Goal: Information Seeking & Learning: Compare options

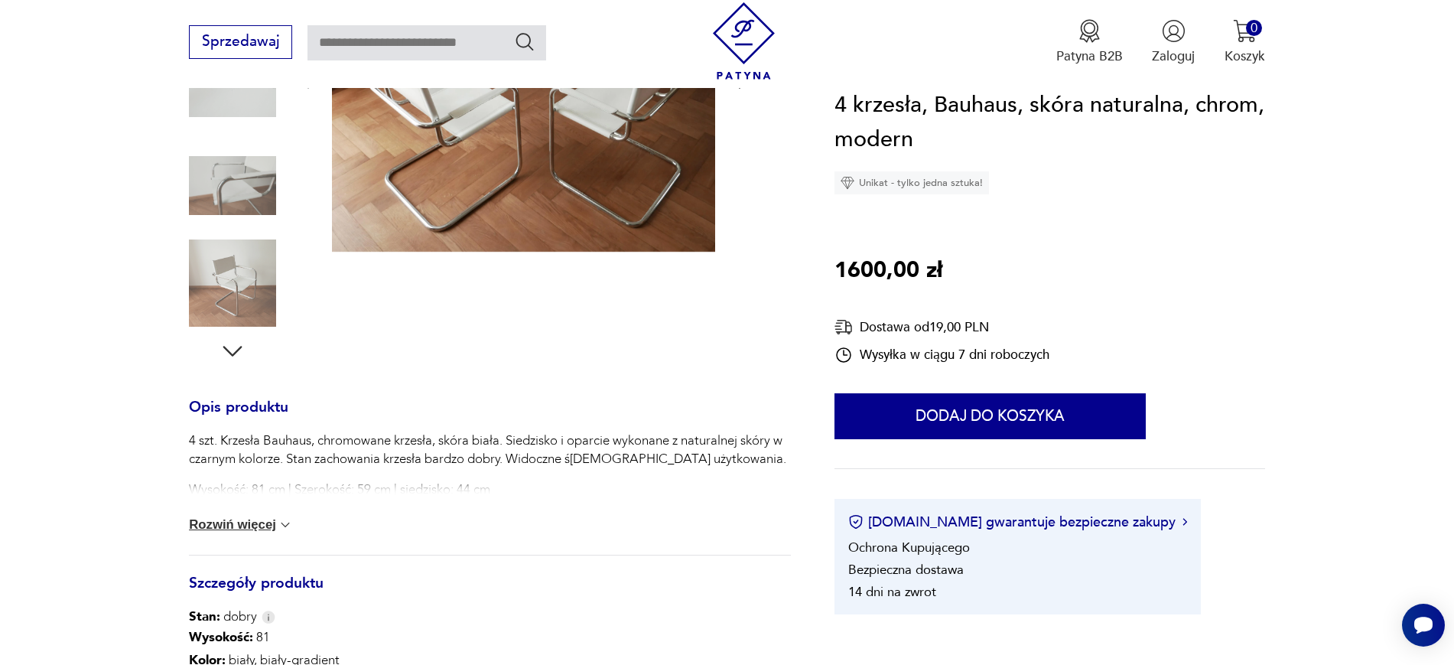
scroll to position [403, 0]
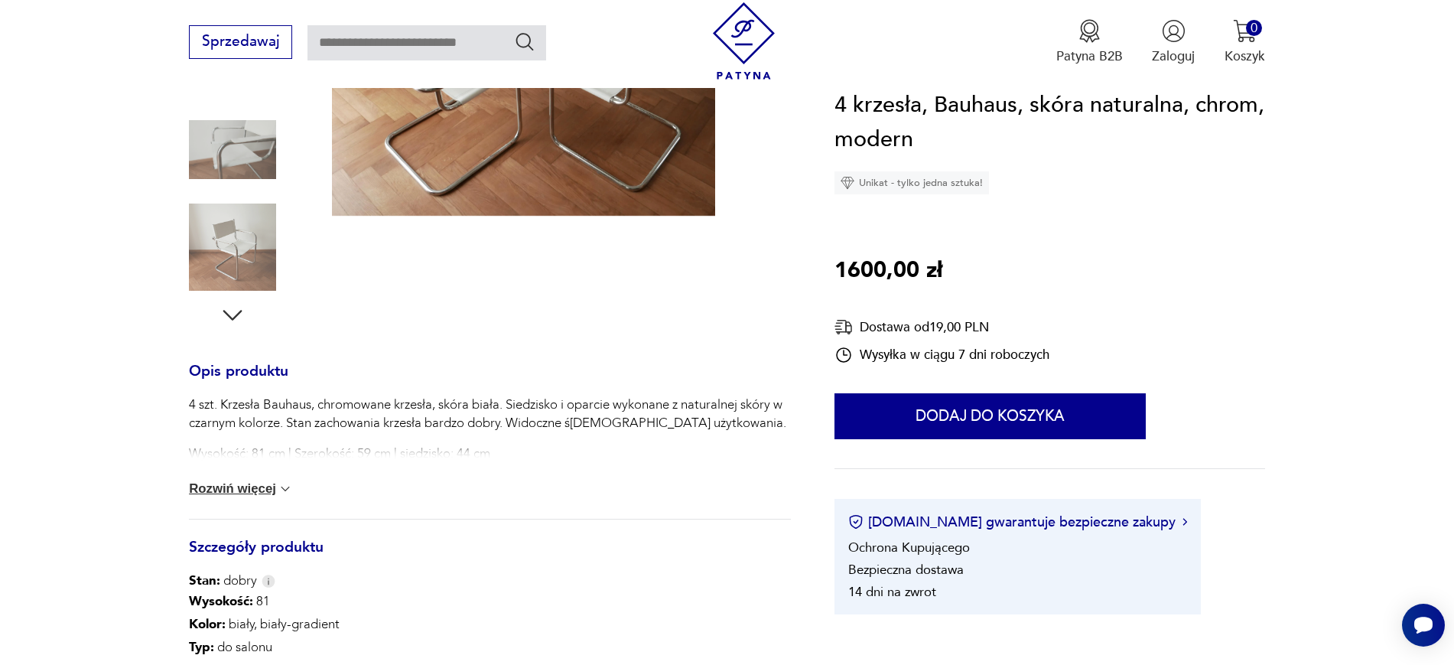
click at [246, 488] on button "Rozwiń więcej" at bounding box center [241, 488] width 104 height 15
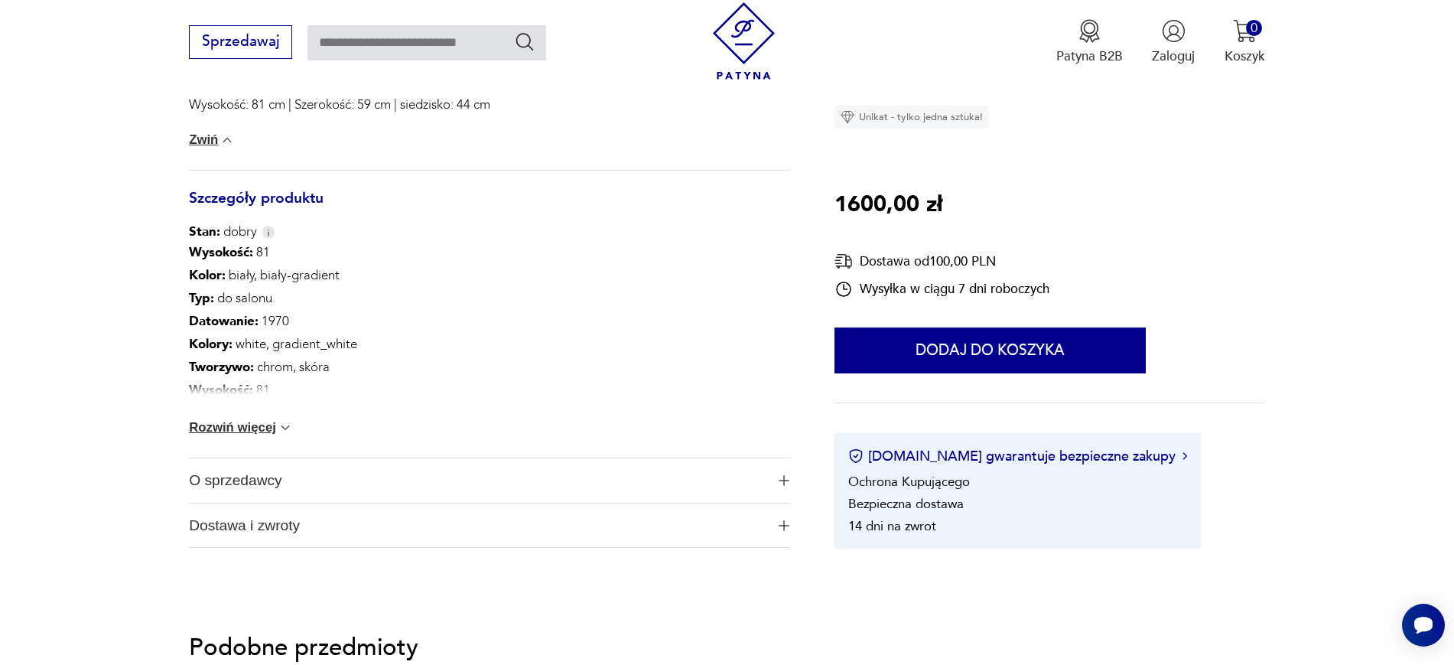
scroll to position [787, 0]
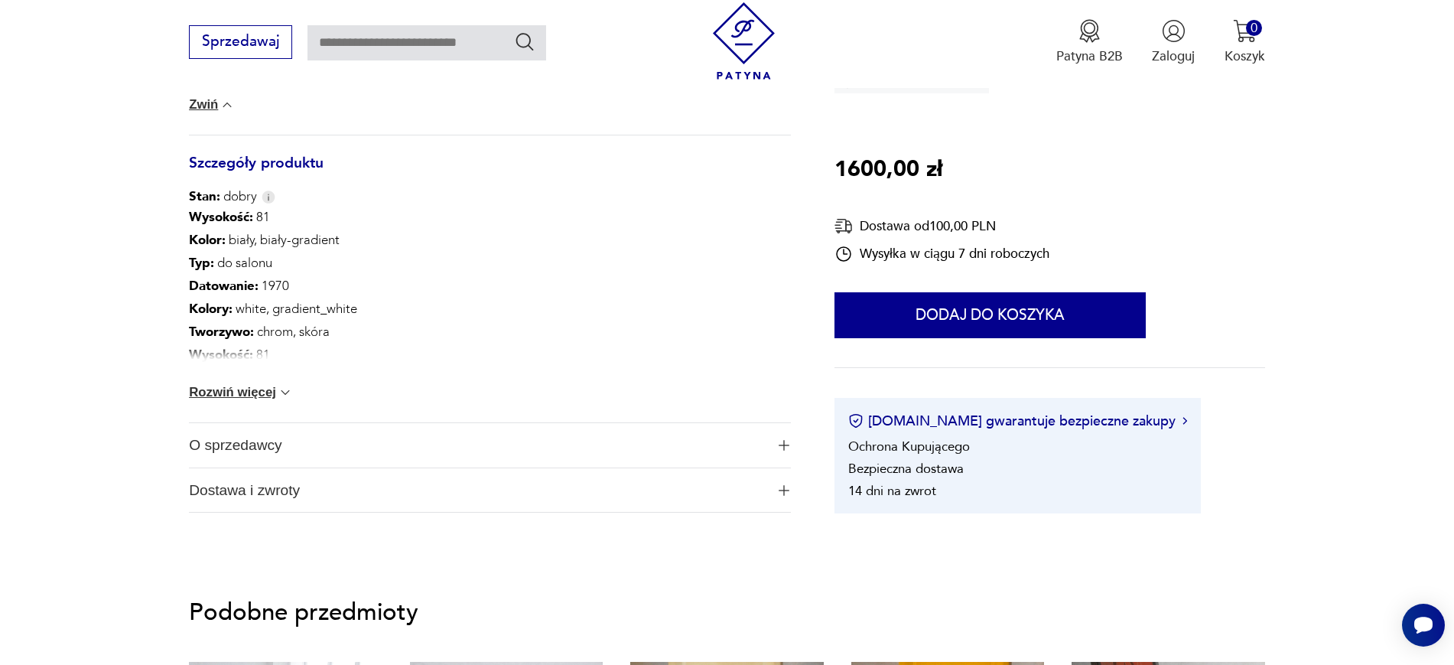
click at [264, 451] on span "O sprzedawcy" at bounding box center [477, 445] width 576 height 44
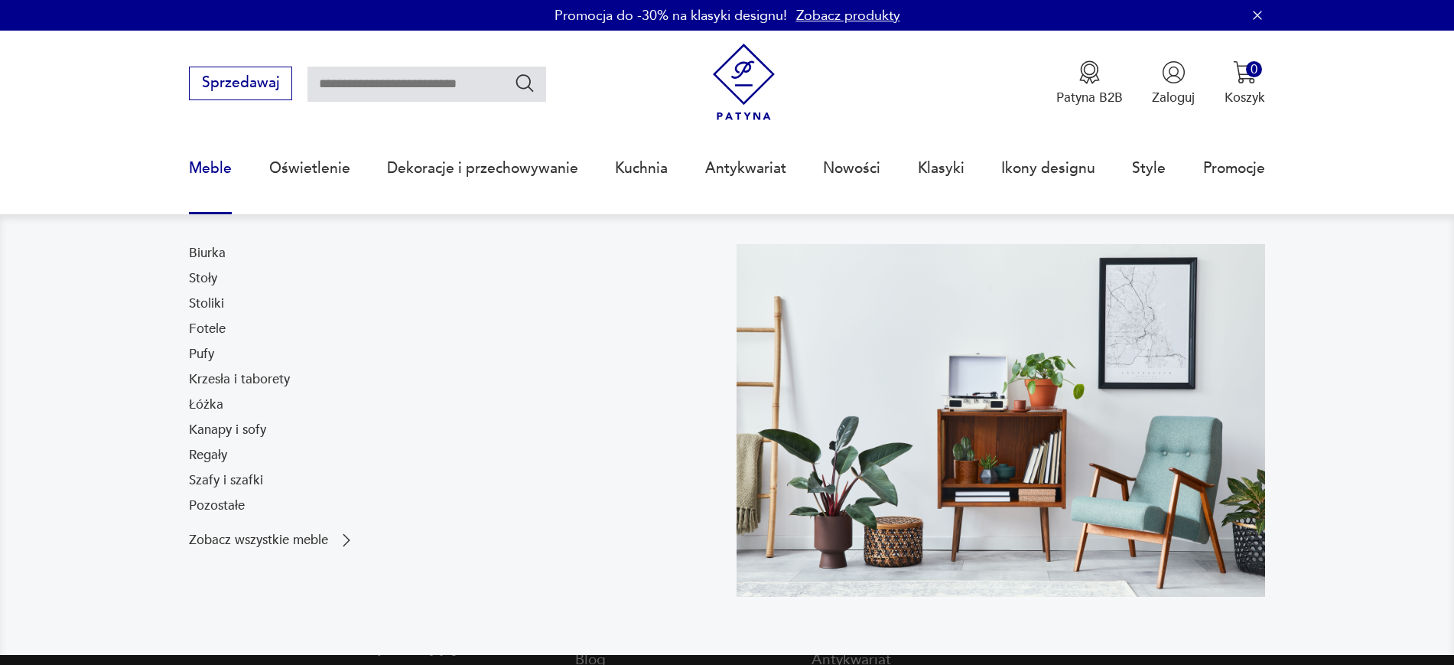
click at [214, 171] on link "Meble" at bounding box center [210, 168] width 43 height 70
click at [212, 154] on link "Meble" at bounding box center [210, 168] width 43 height 70
click at [234, 381] on link "Krzesła i taborety" at bounding box center [239, 379] width 101 height 18
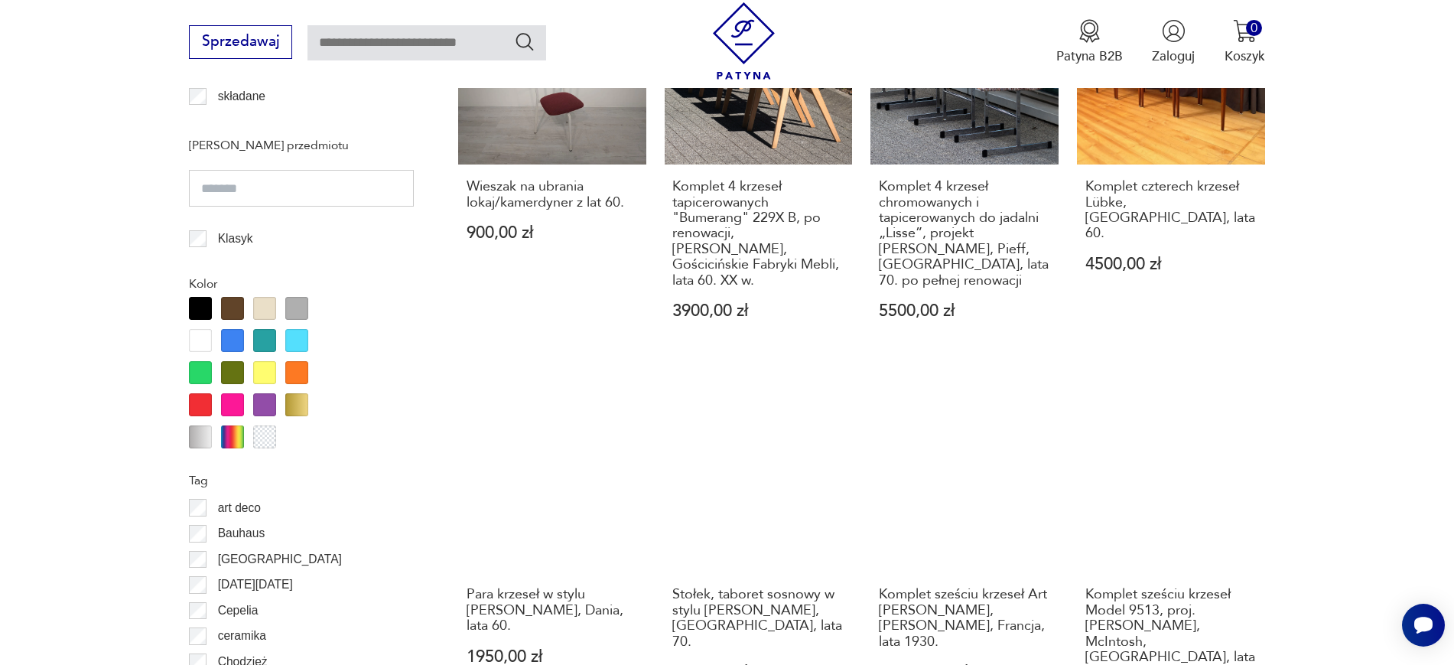
scroll to position [1607, 0]
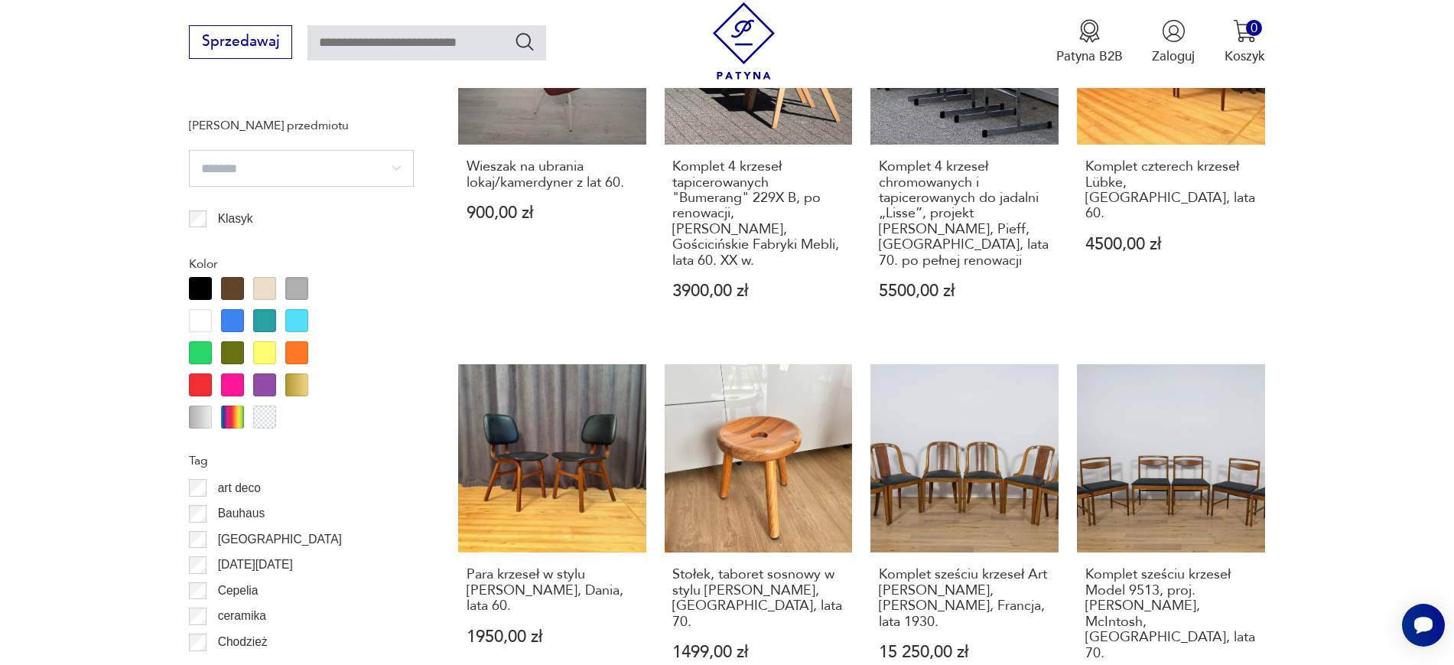
click at [197, 322] on div at bounding box center [200, 320] width 23 height 23
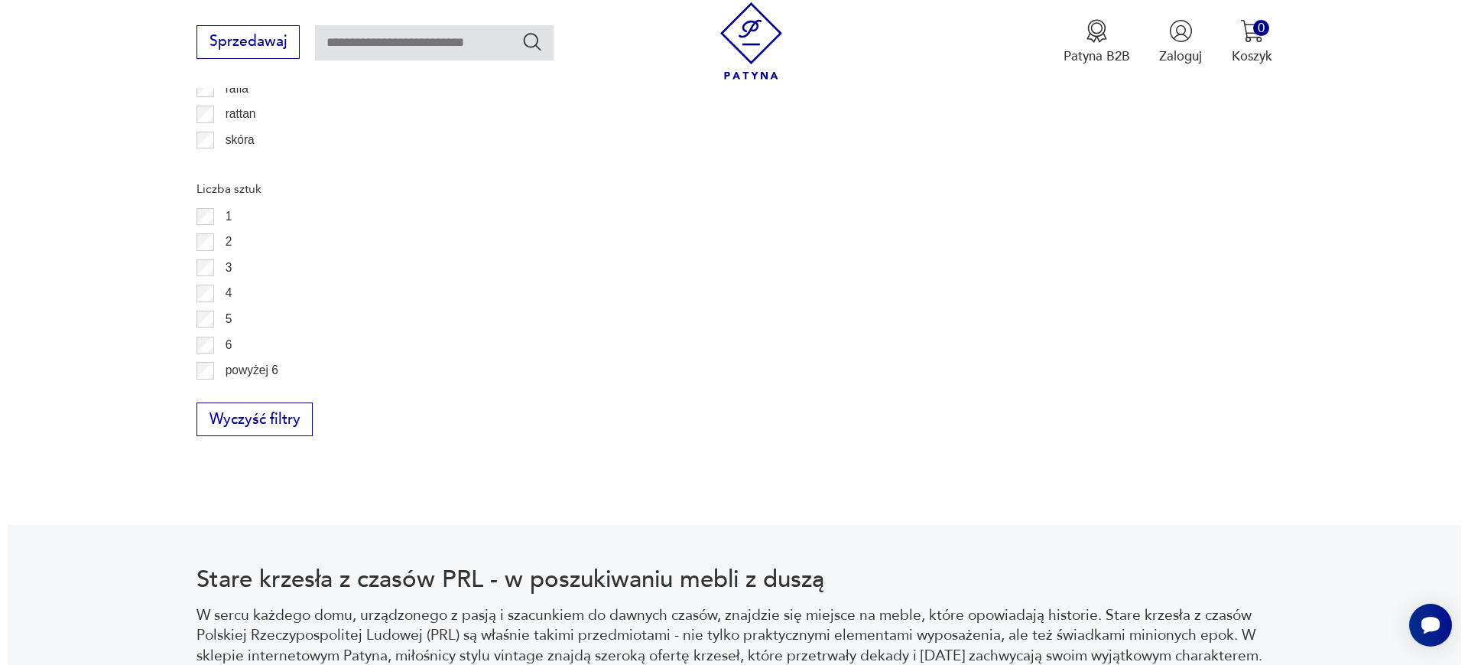
scroll to position [0, 0]
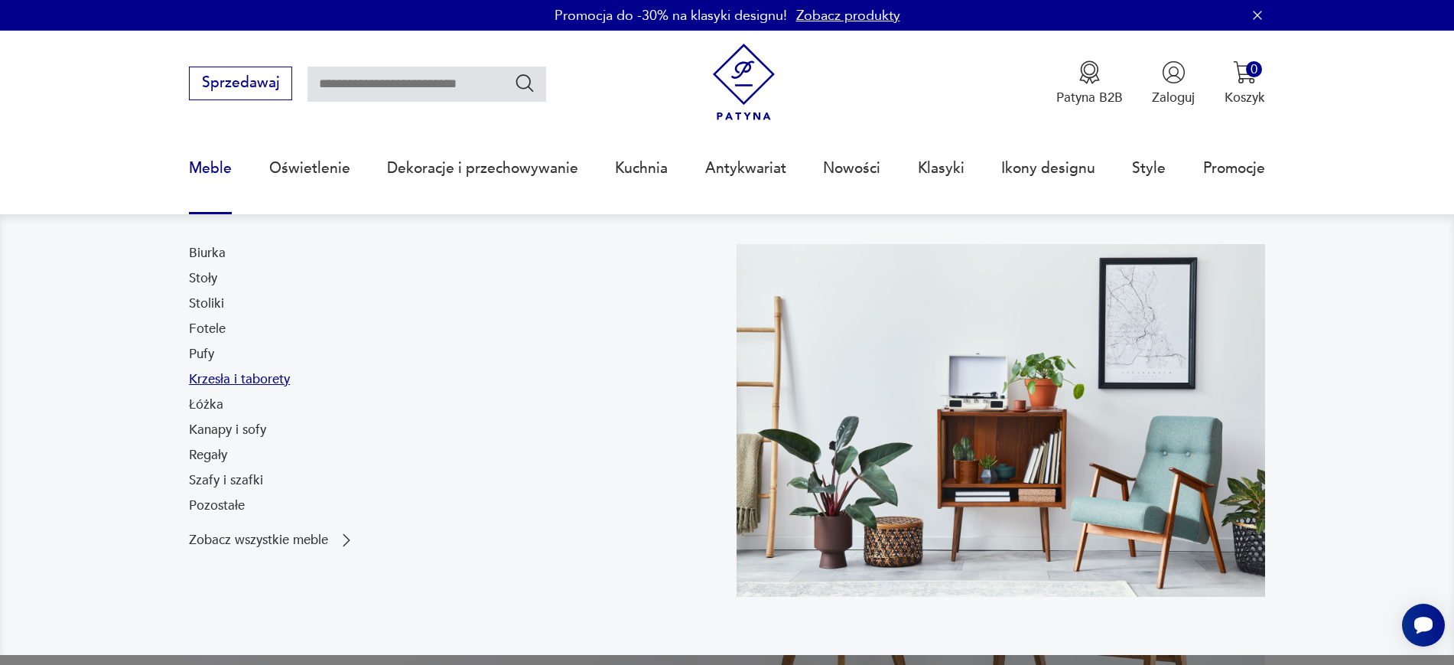
click at [229, 375] on link "Krzesła i taborety" at bounding box center [239, 379] width 101 height 18
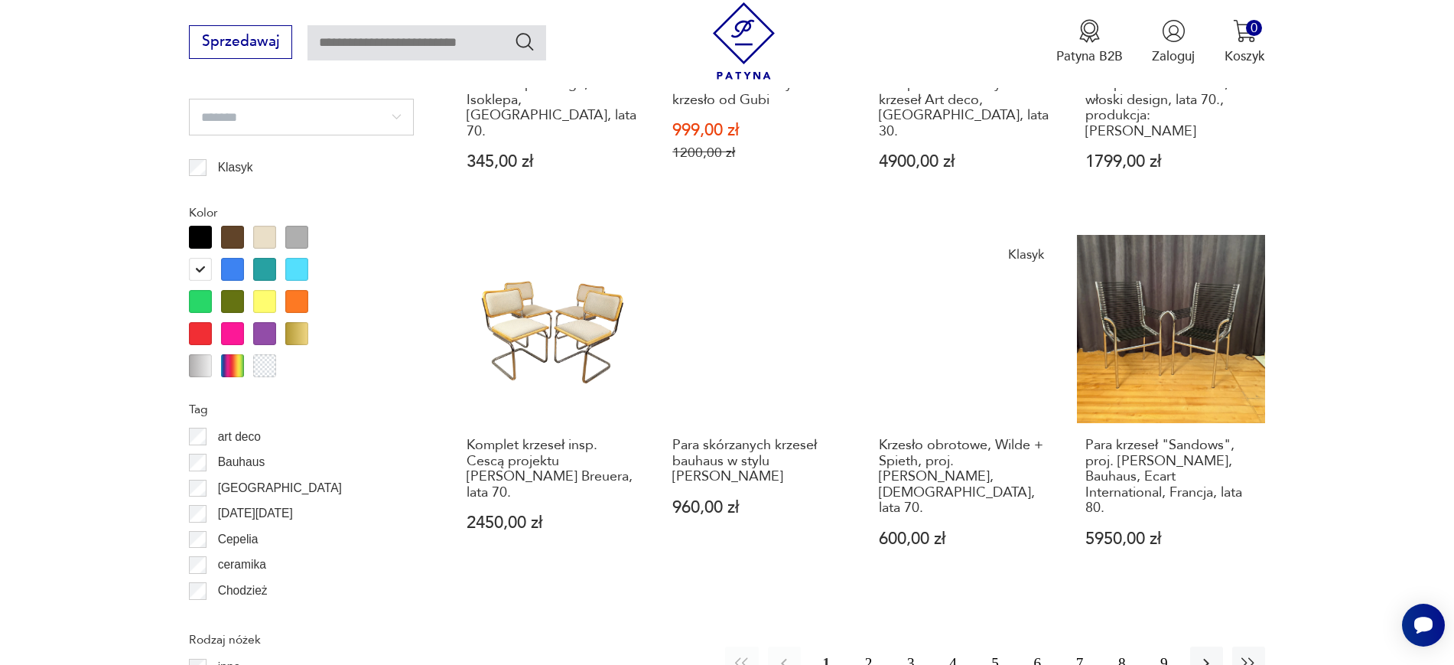
scroll to position [1704, 0]
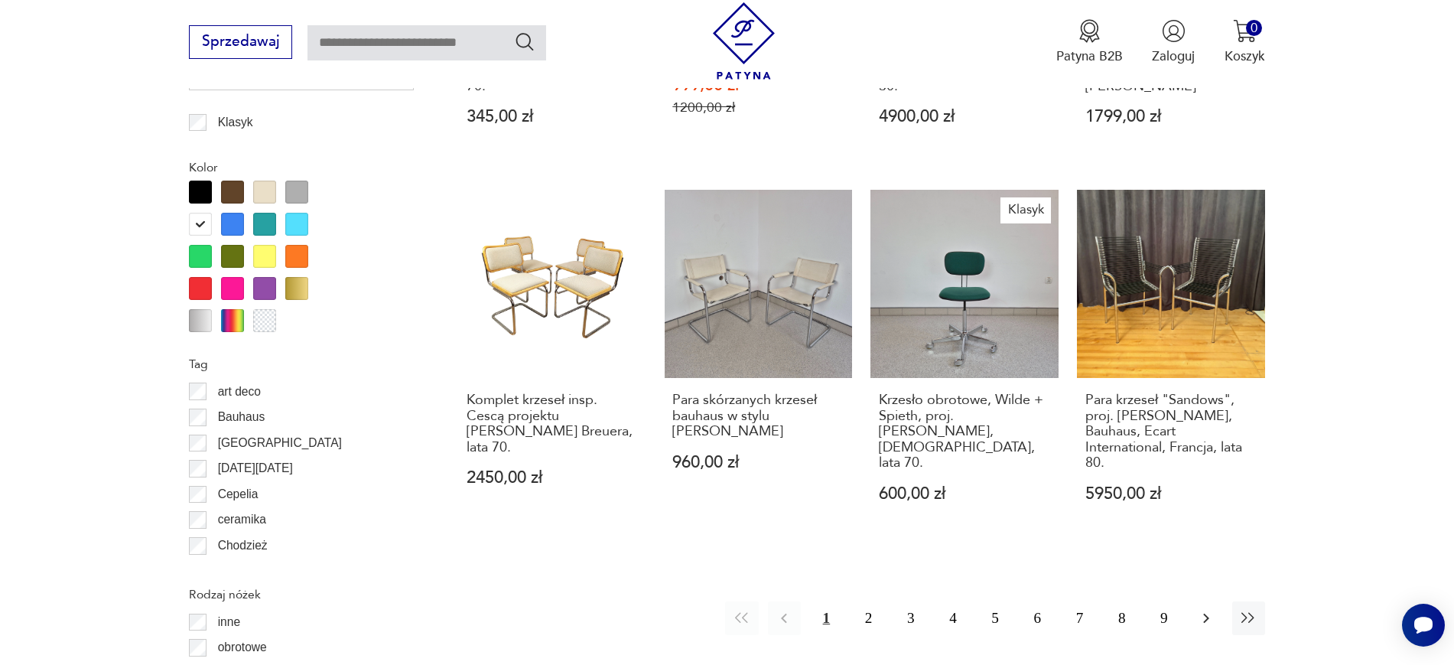
click at [1197, 609] on icon "button" at bounding box center [1206, 618] width 18 height 18
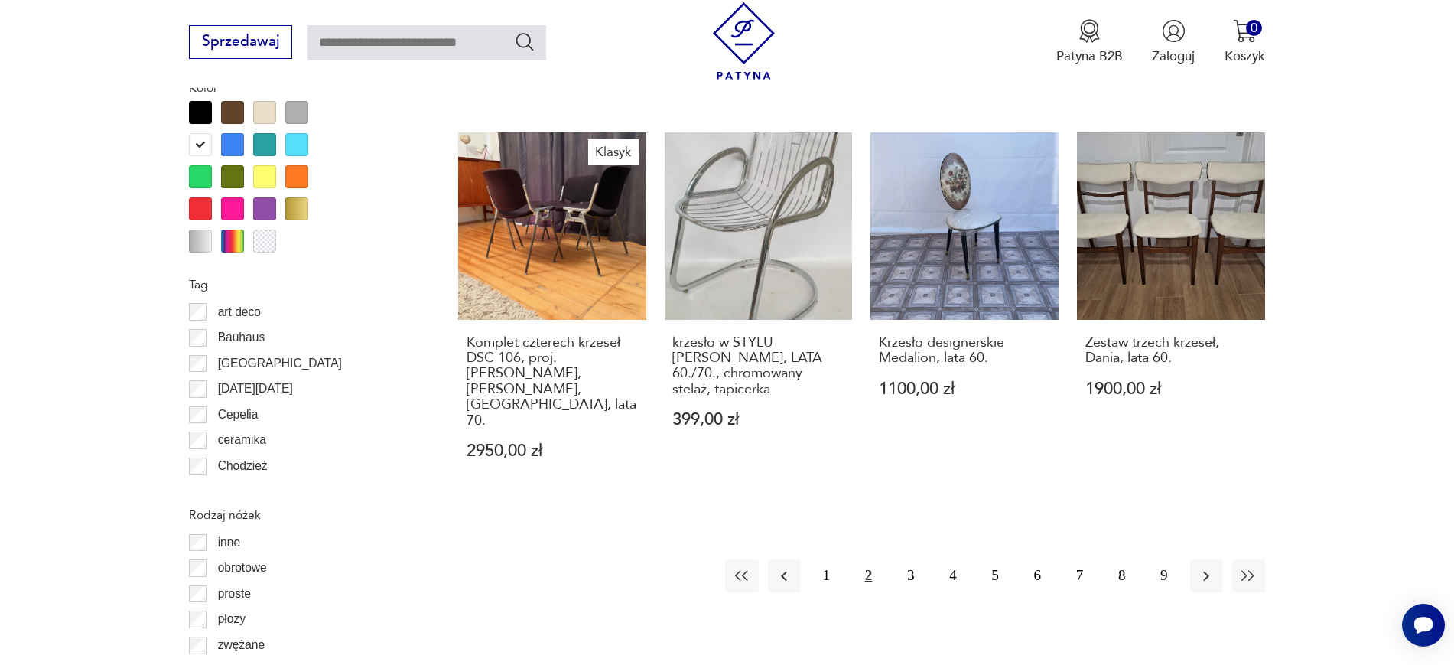
scroll to position [1806, 0]
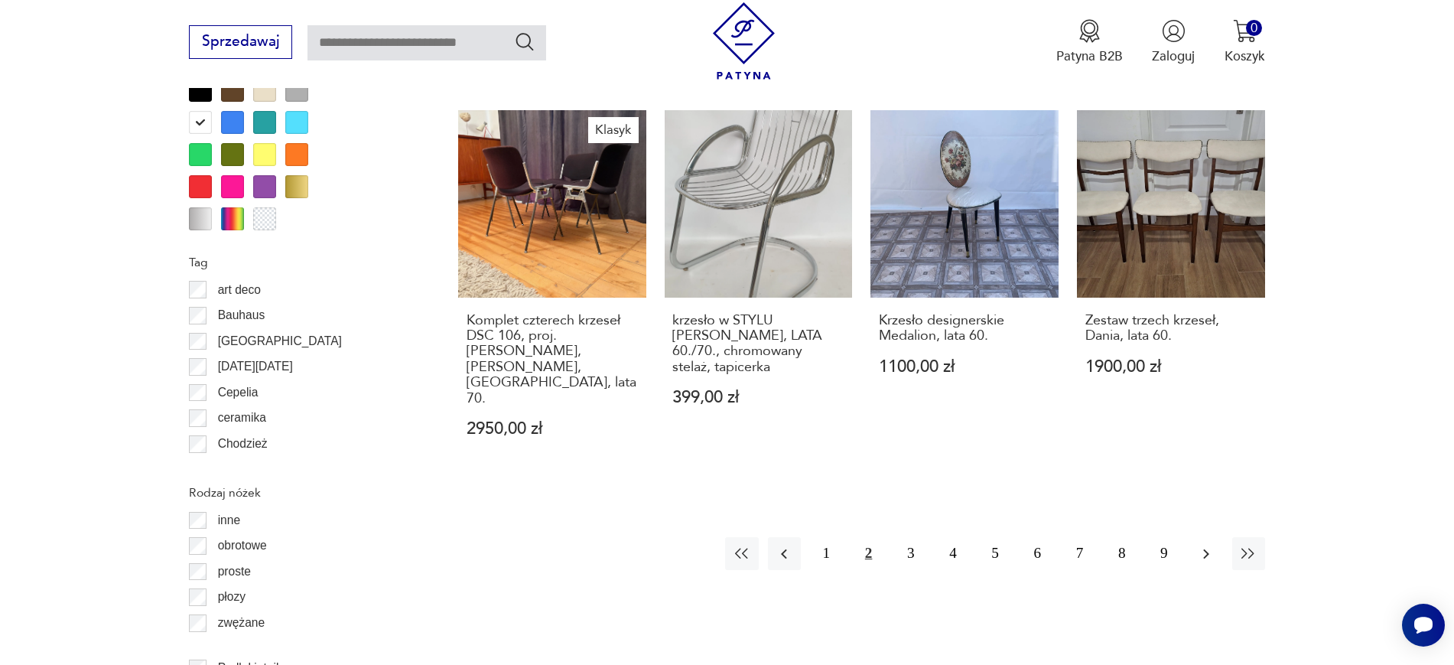
click at [1215, 544] on icon "button" at bounding box center [1206, 553] width 18 height 18
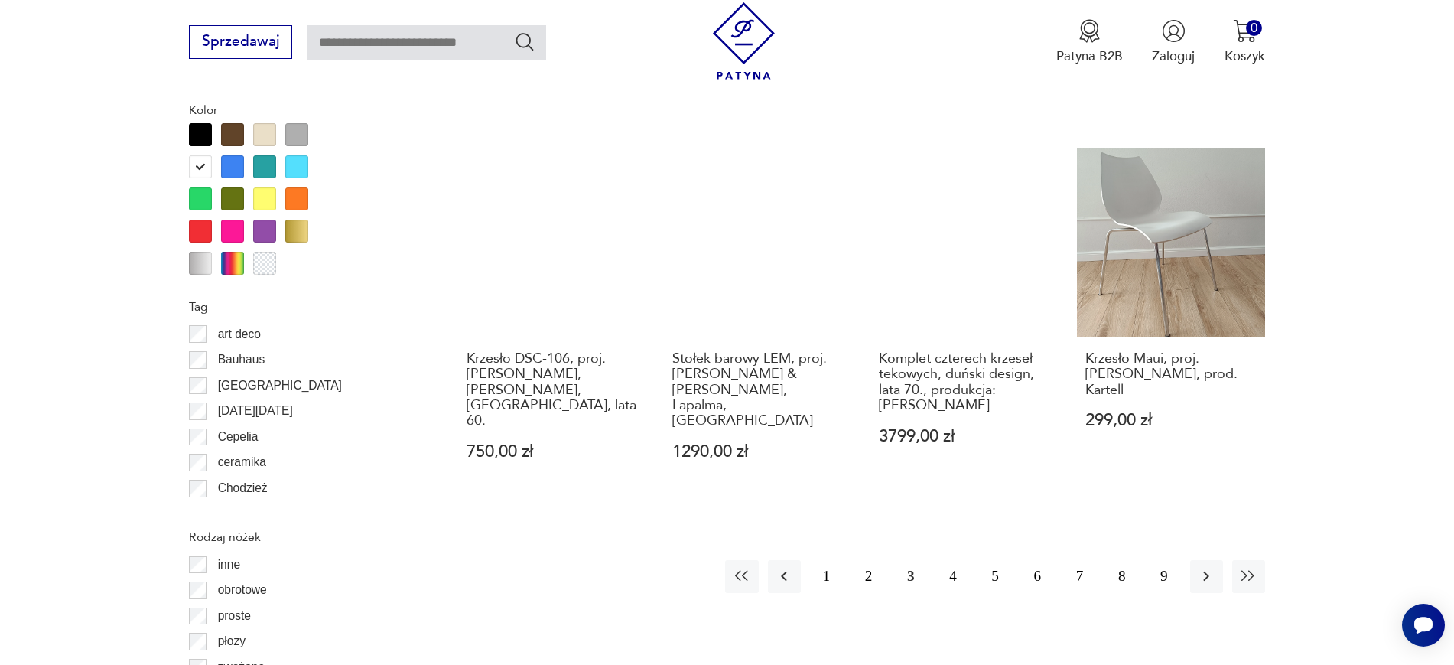
scroll to position [1797, 0]
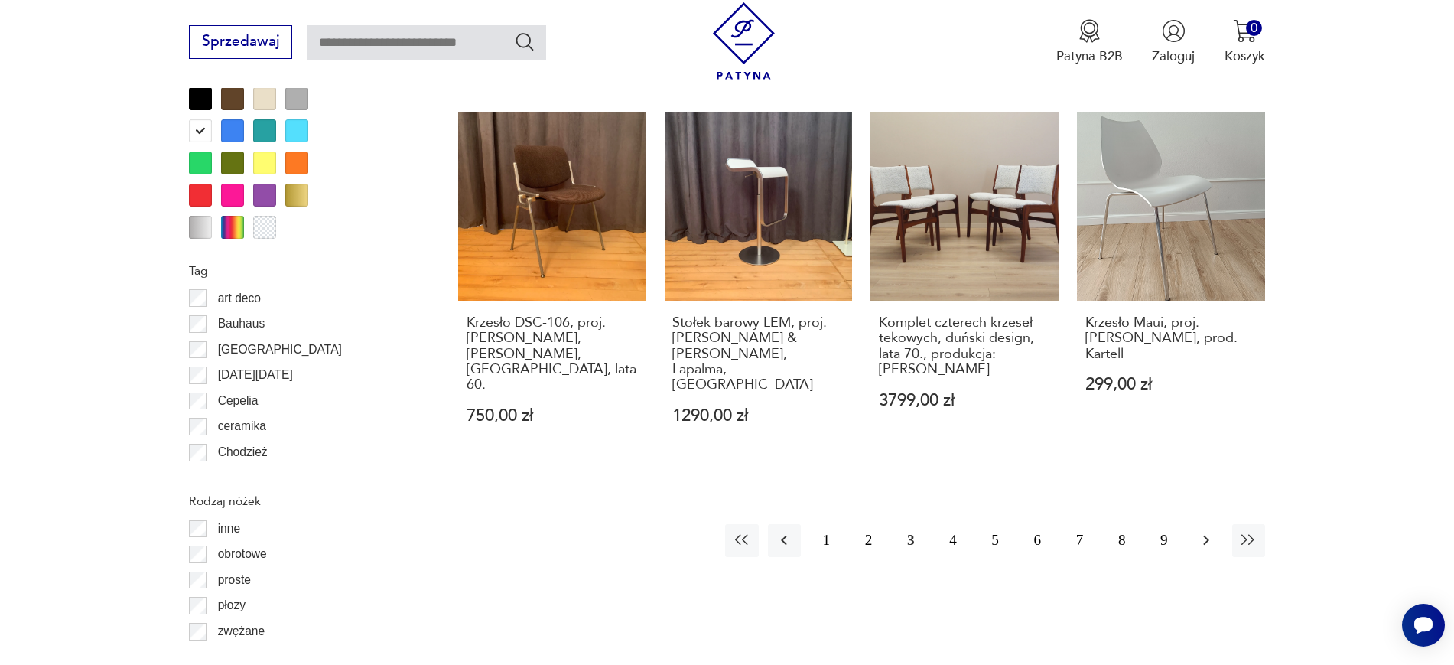
click at [1204, 531] on icon "button" at bounding box center [1206, 540] width 18 height 18
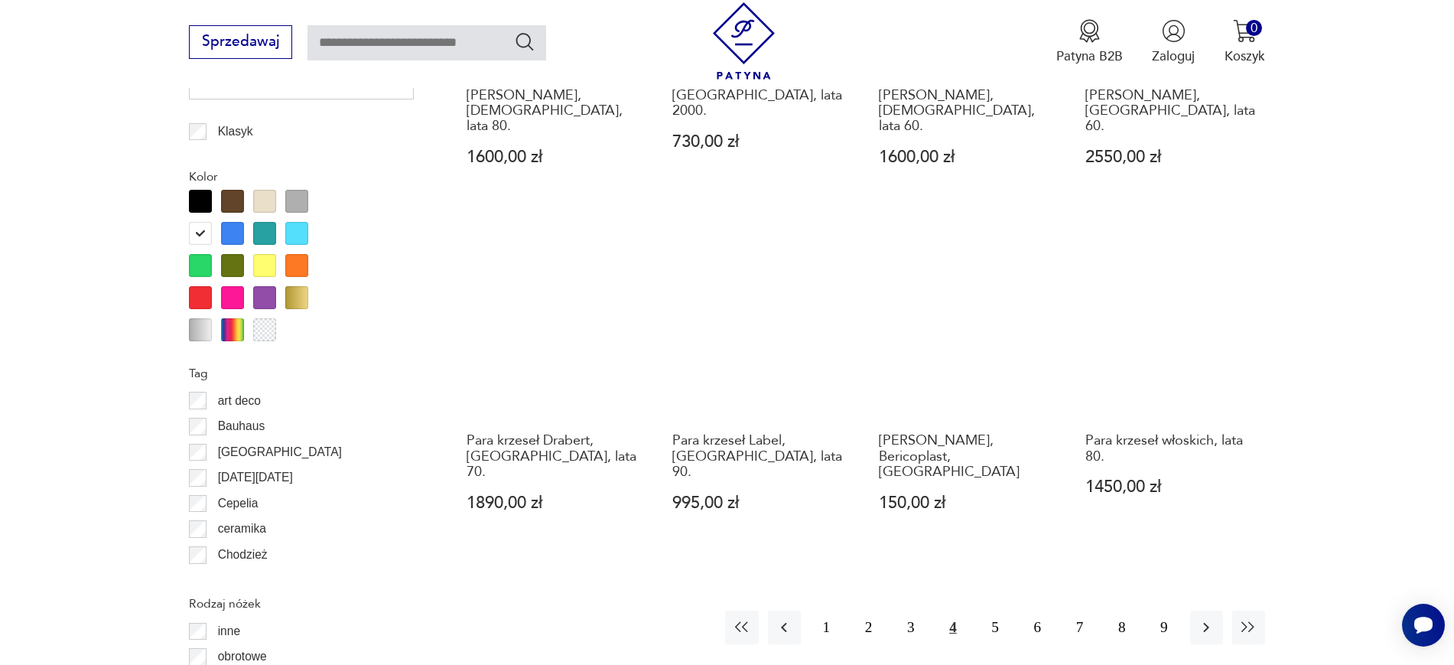
scroll to position [1779, 0]
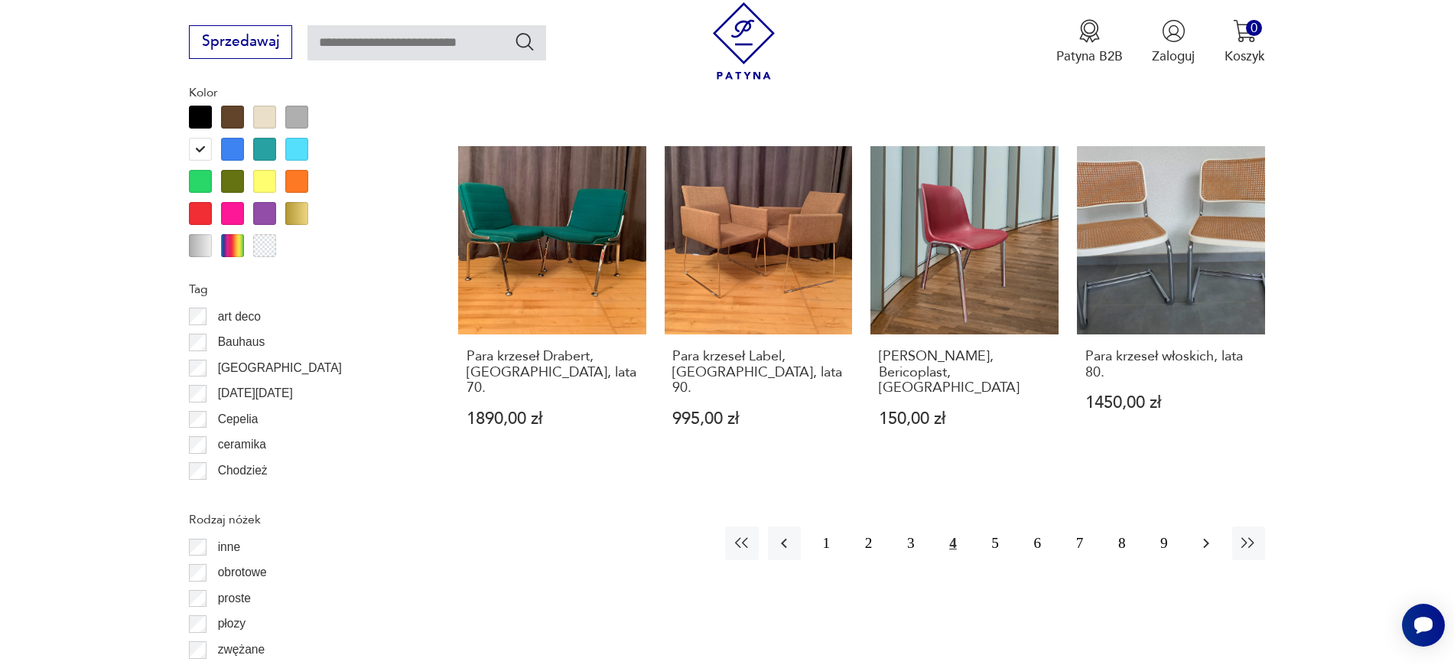
click at [1199, 526] on button "button" at bounding box center [1206, 542] width 33 height 33
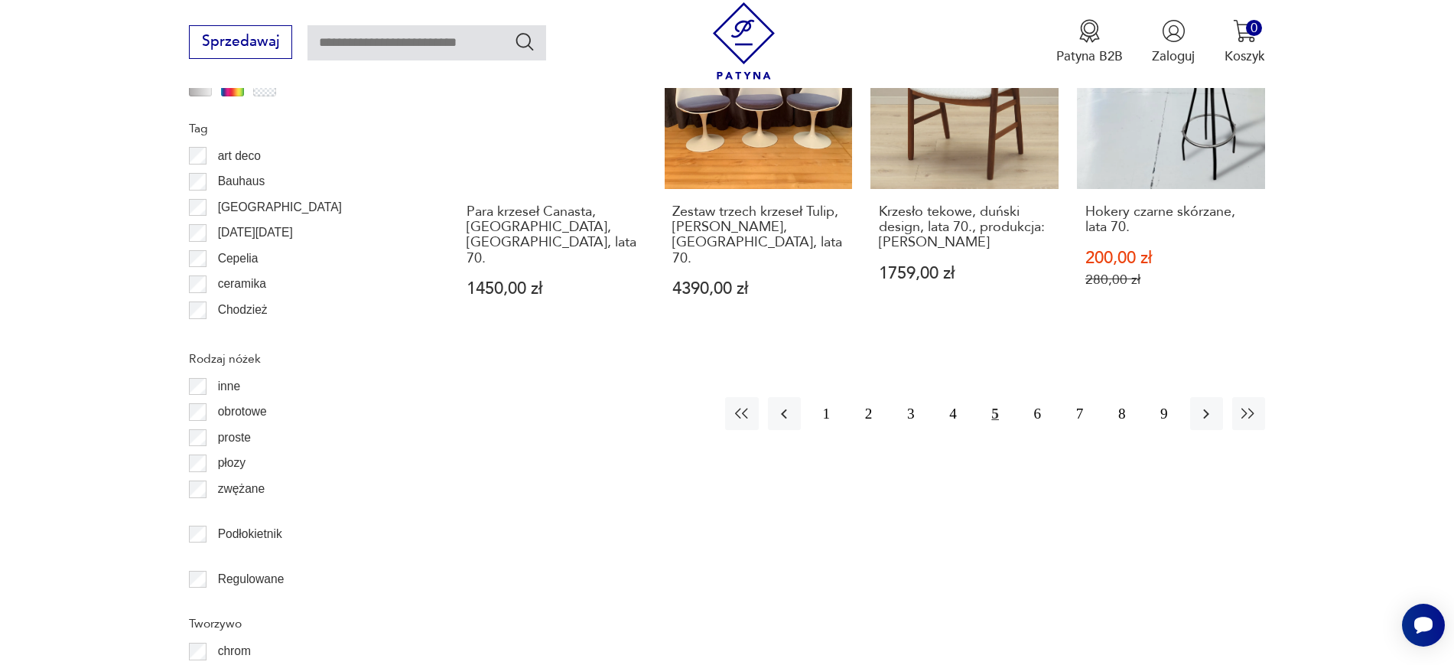
scroll to position [1952, 0]
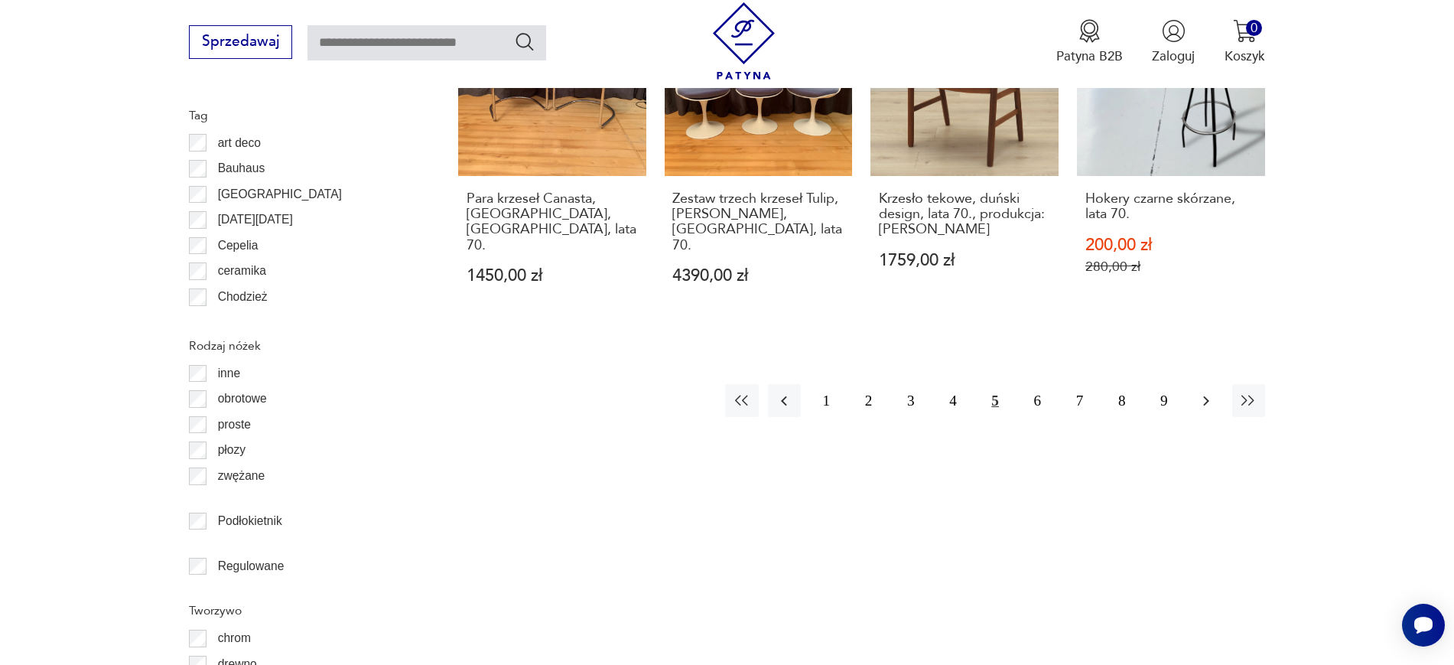
click at [1202, 392] on icon "button" at bounding box center [1206, 401] width 18 height 18
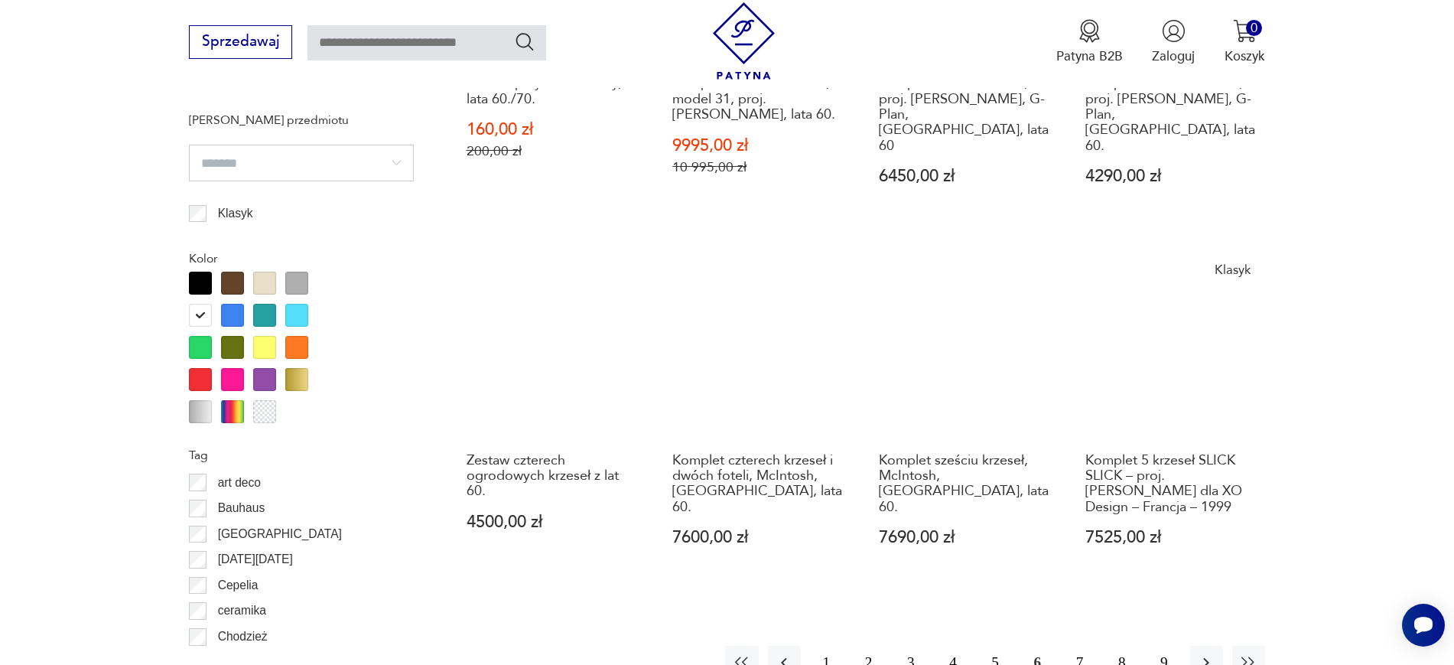
scroll to position [1880, 0]
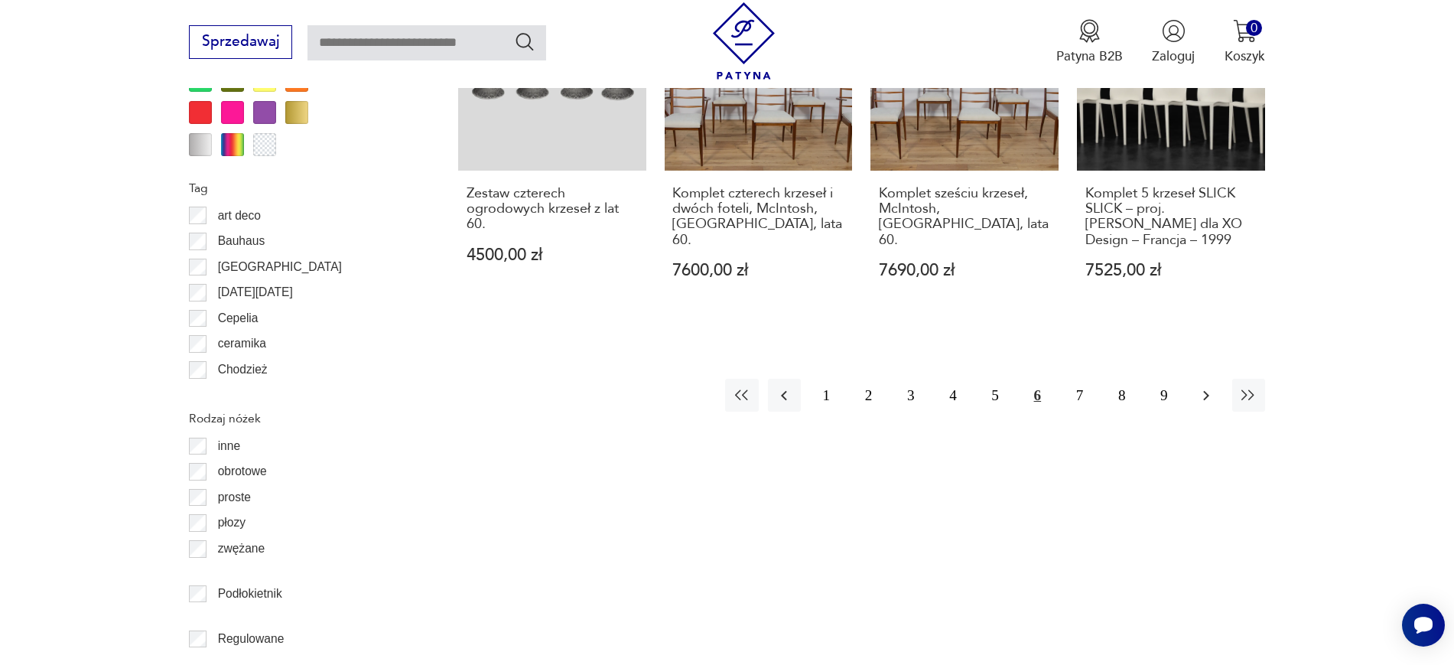
click at [1207, 386] on icon "button" at bounding box center [1206, 395] width 18 height 18
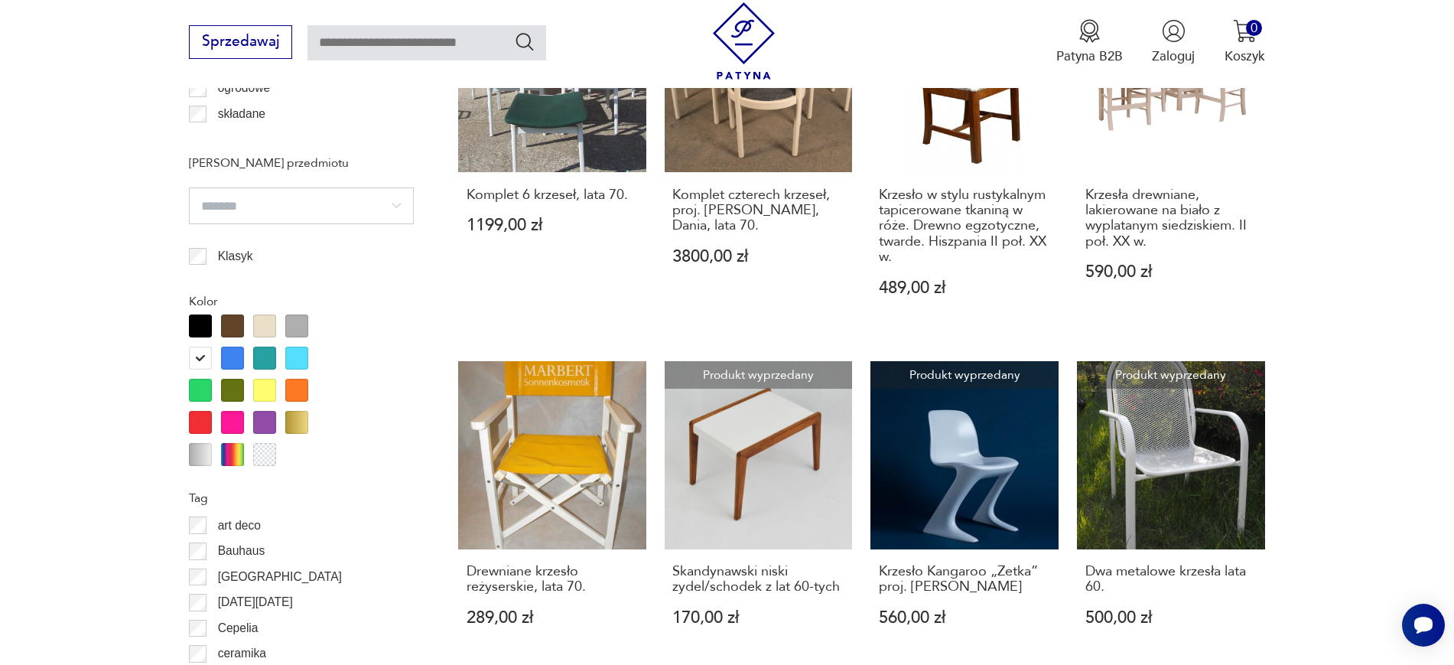
scroll to position [1578, 0]
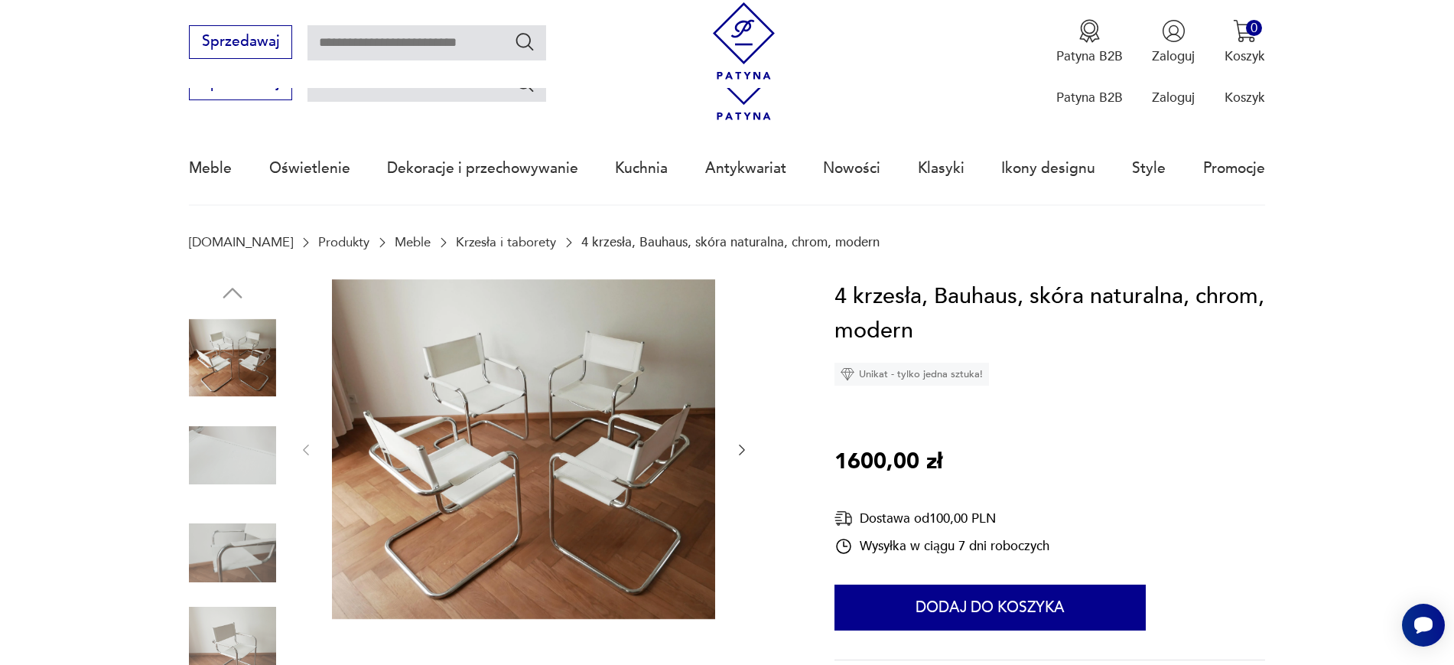
scroll to position [595, 0]
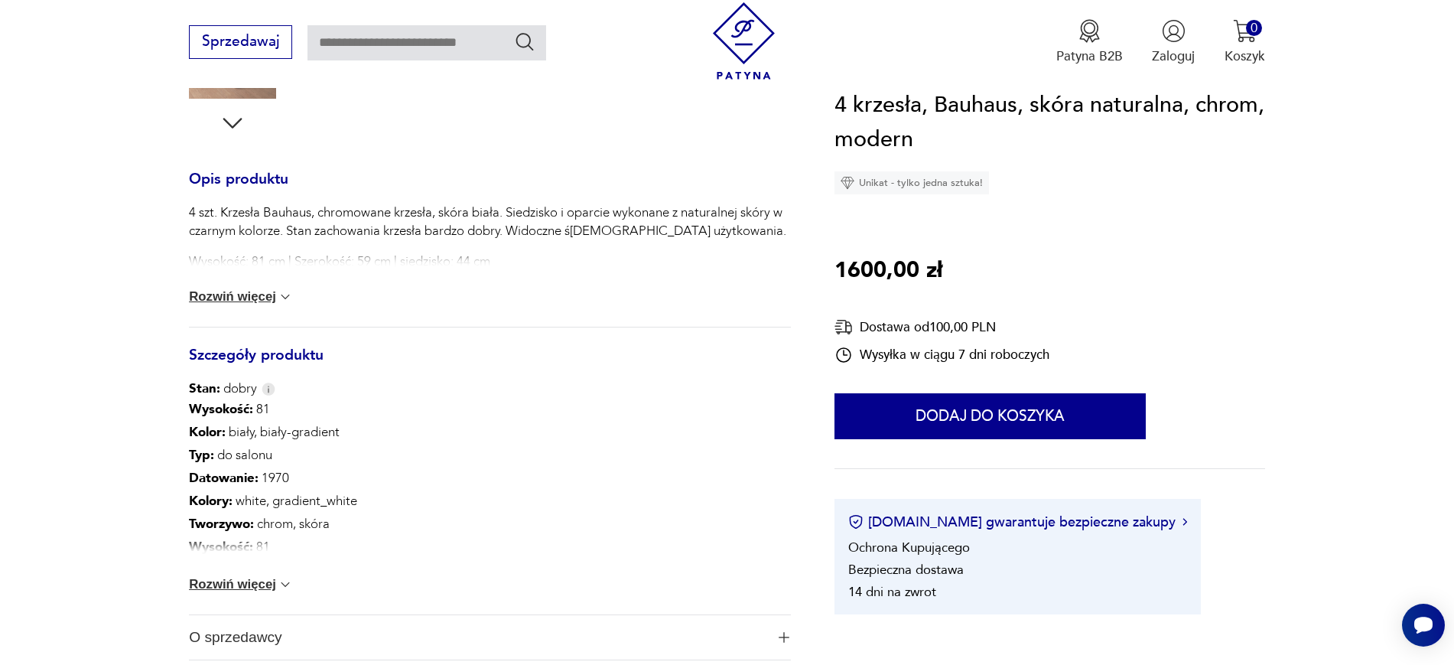
click at [236, 619] on span "O sprzedawcy" at bounding box center [477, 637] width 576 height 44
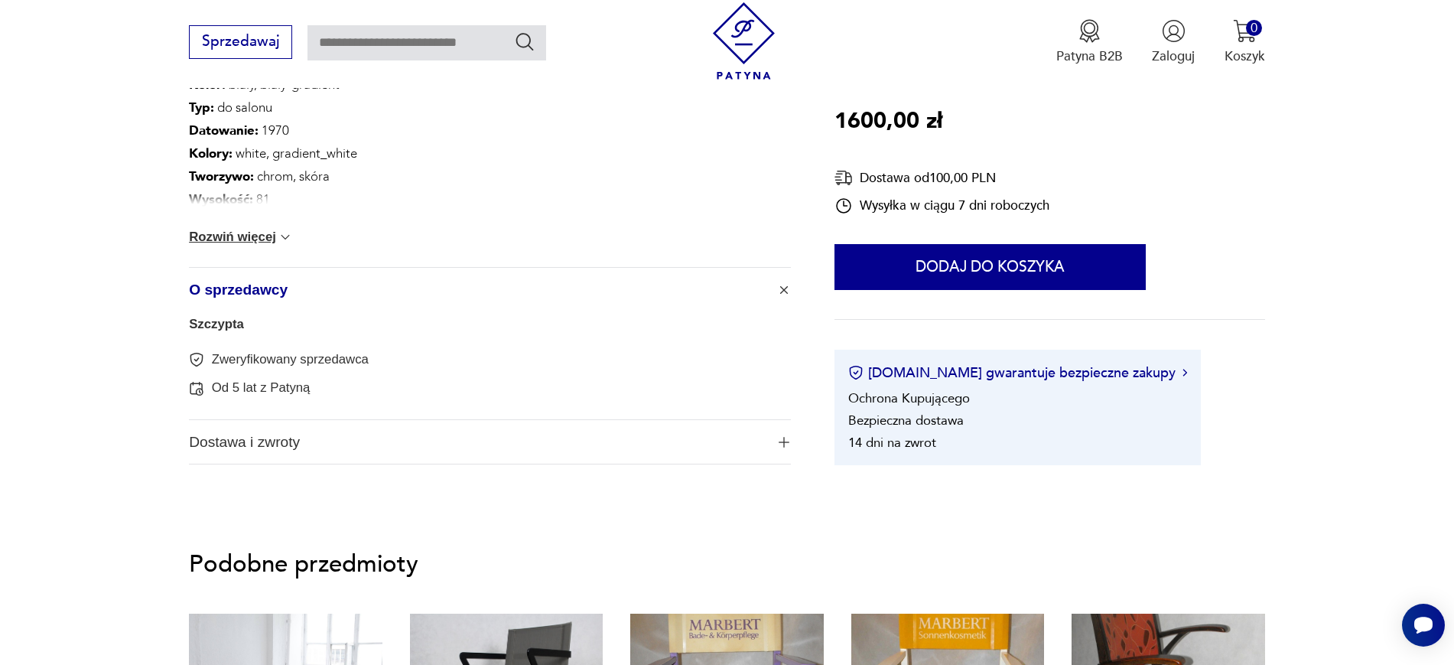
scroll to position [951, 0]
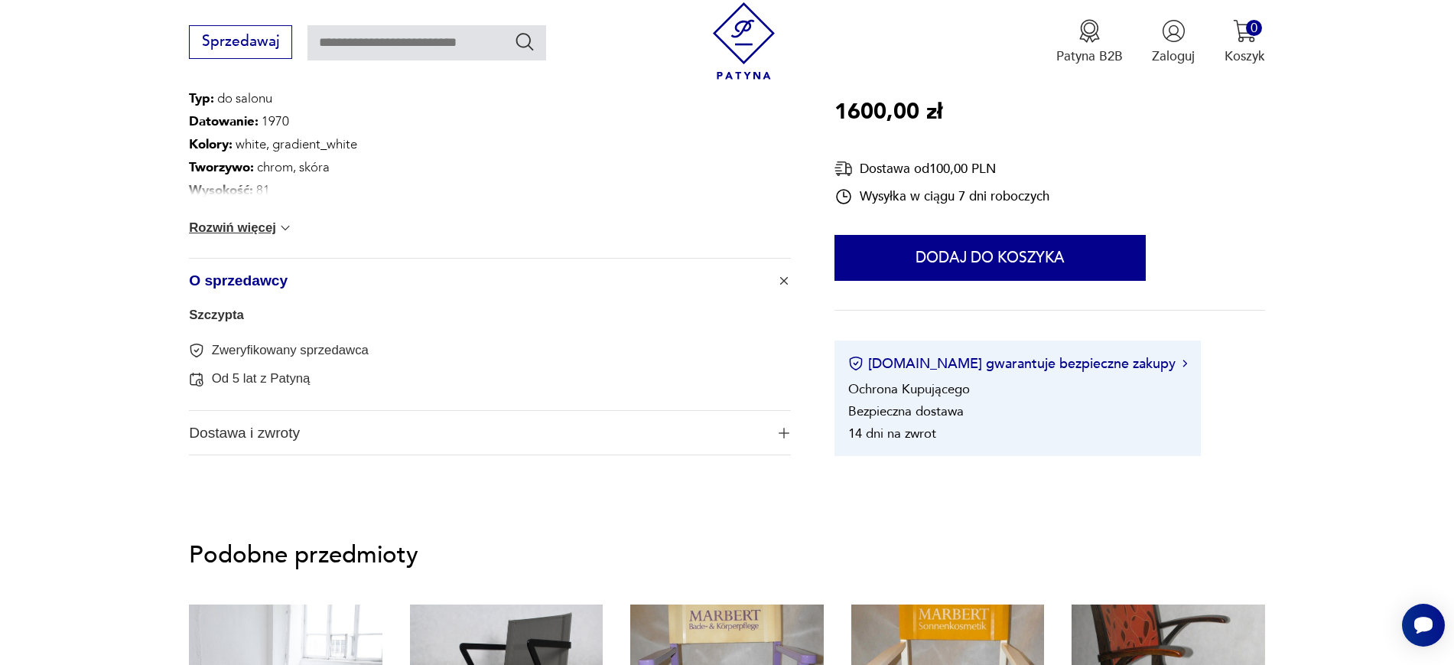
click at [220, 320] on link "Szczypta" at bounding box center [216, 314] width 55 height 15
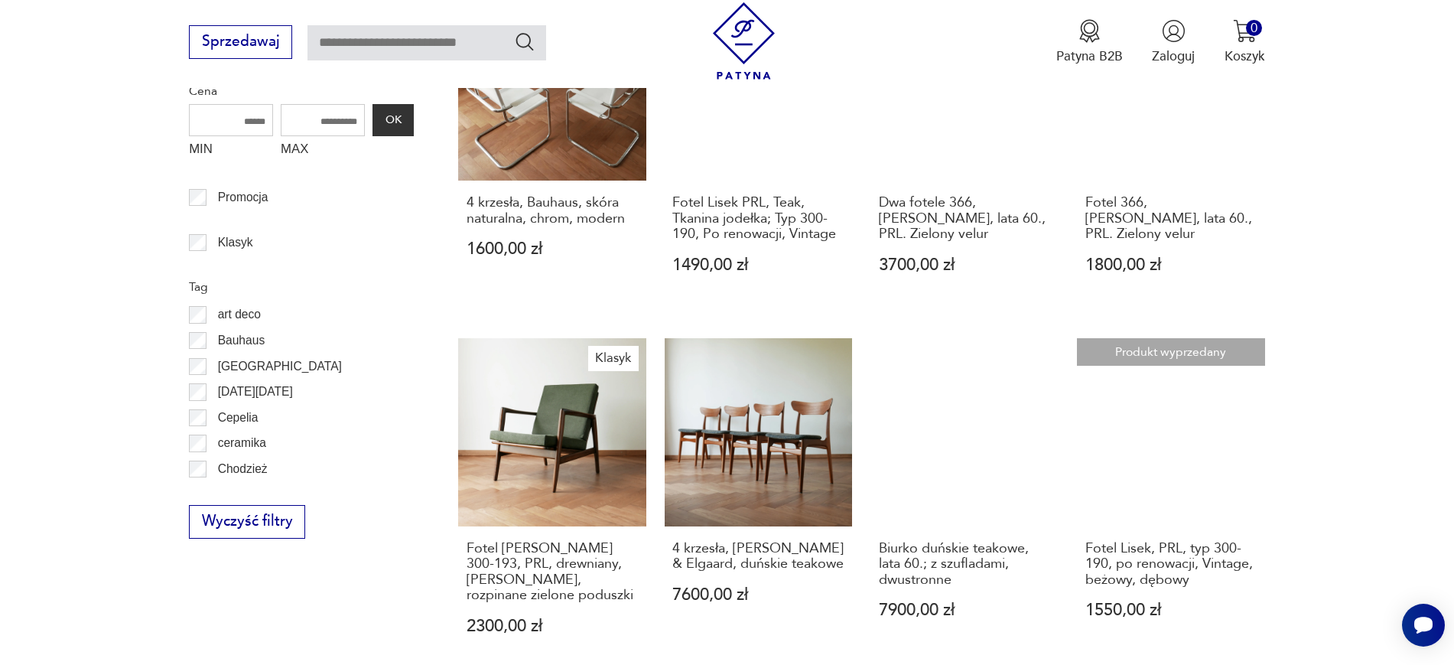
scroll to position [409, 0]
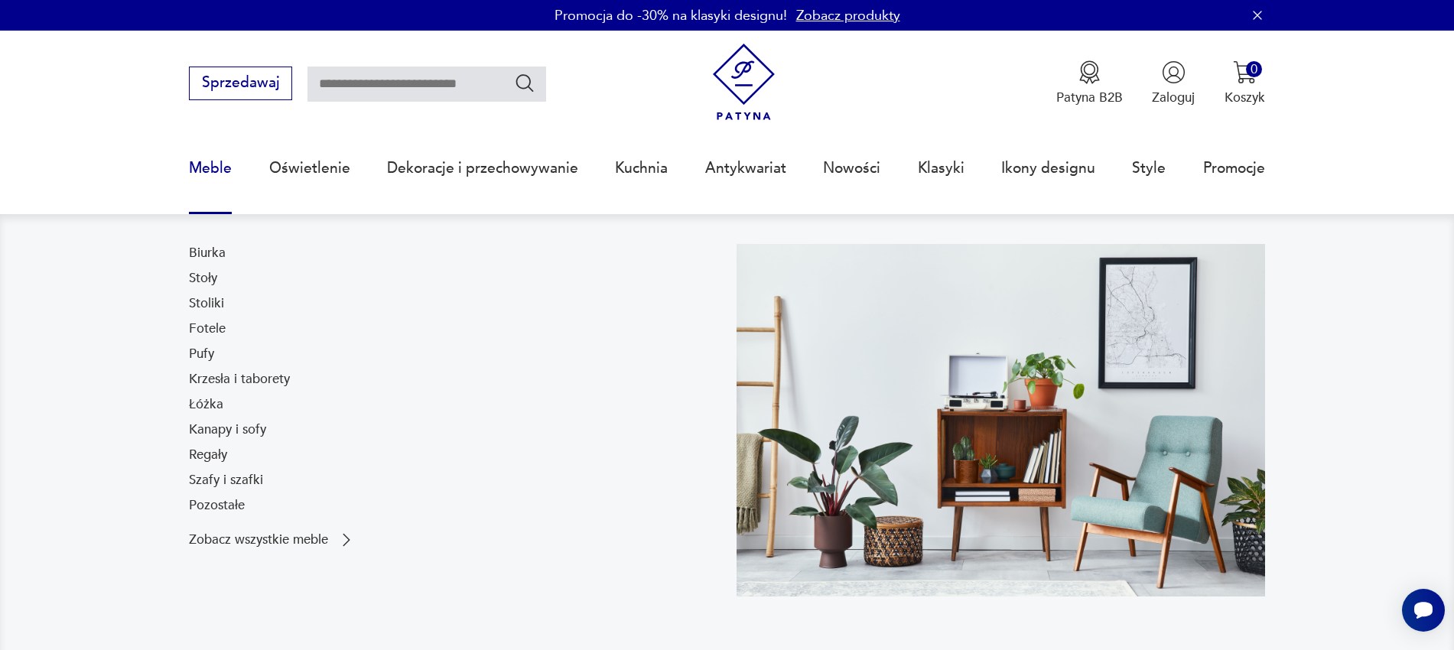
click at [226, 178] on link "Meble" at bounding box center [210, 168] width 43 height 70
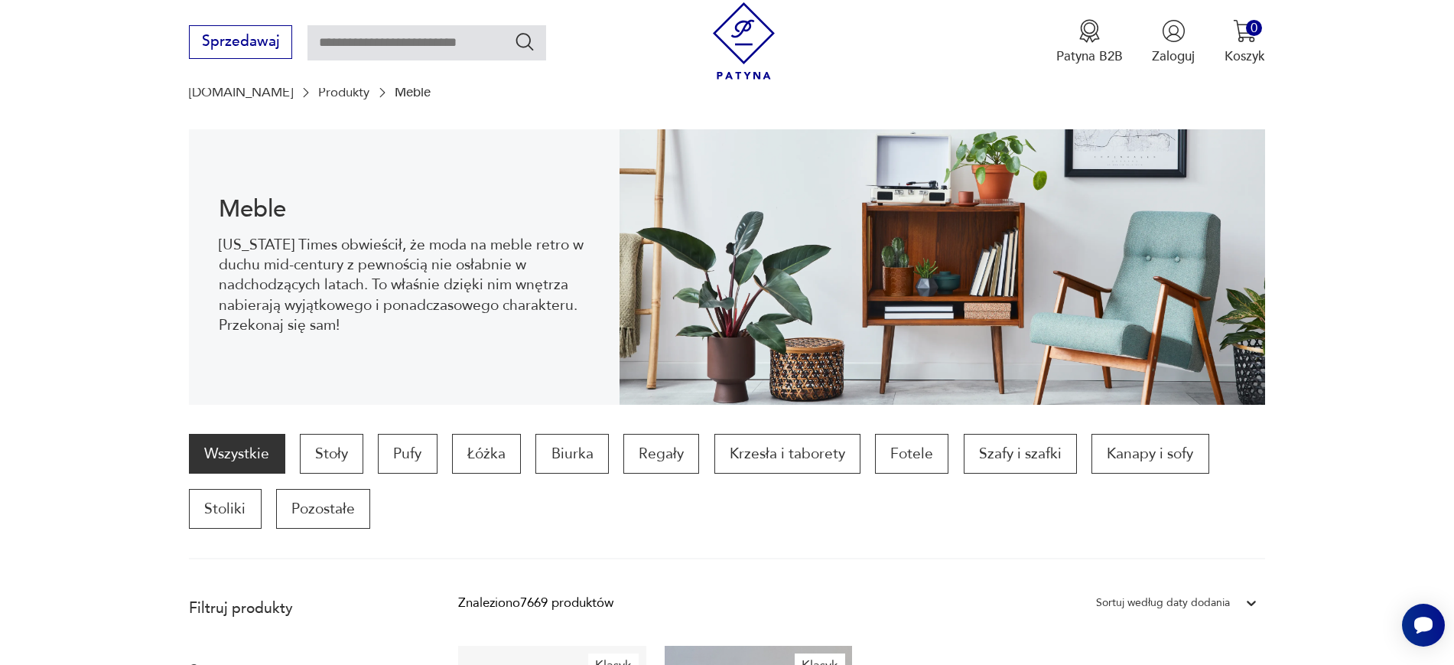
scroll to position [272, 0]
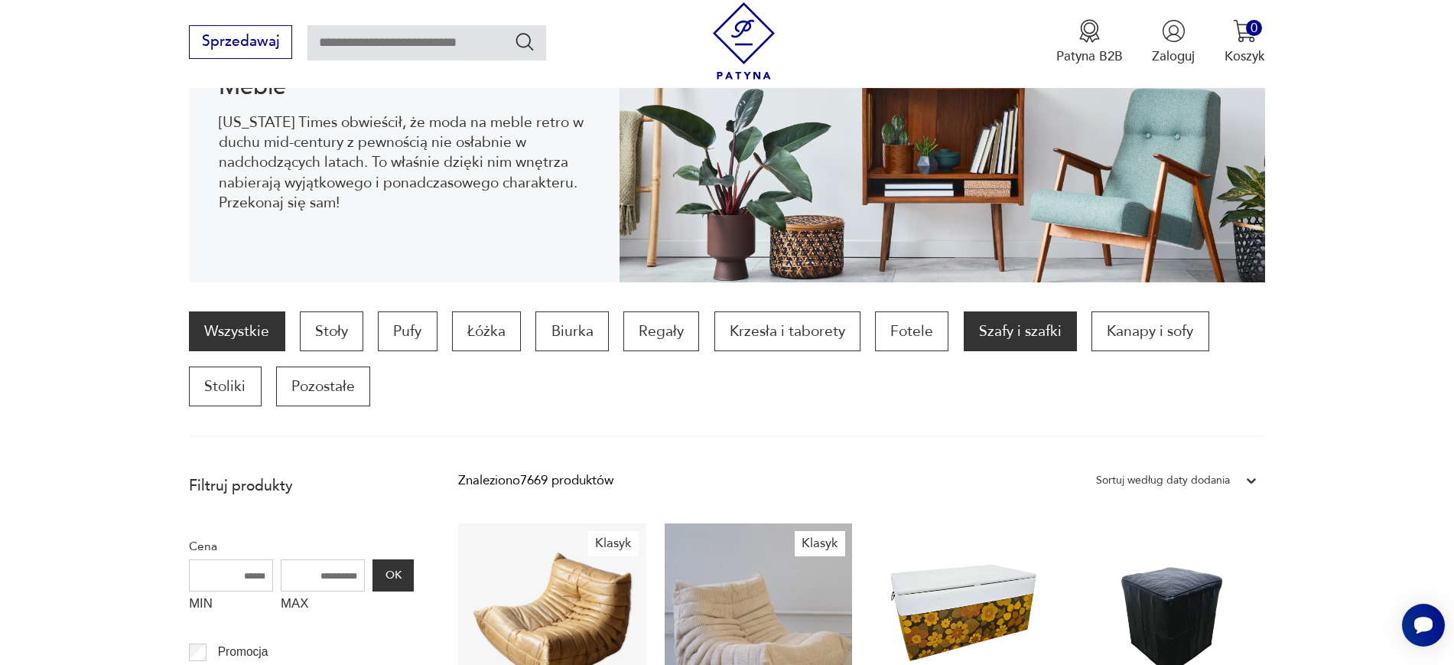
click at [1019, 343] on p "Szafy i szafki" at bounding box center [1020, 331] width 113 height 40
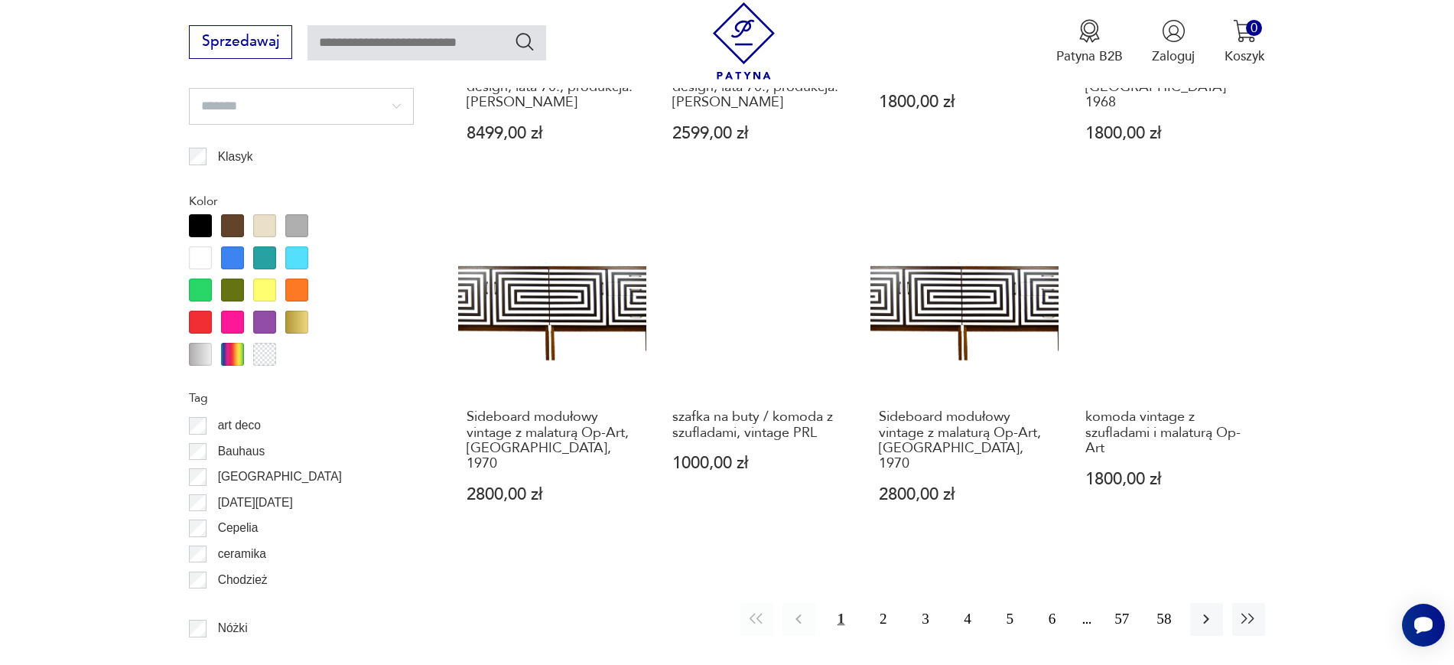
scroll to position [1894, 0]
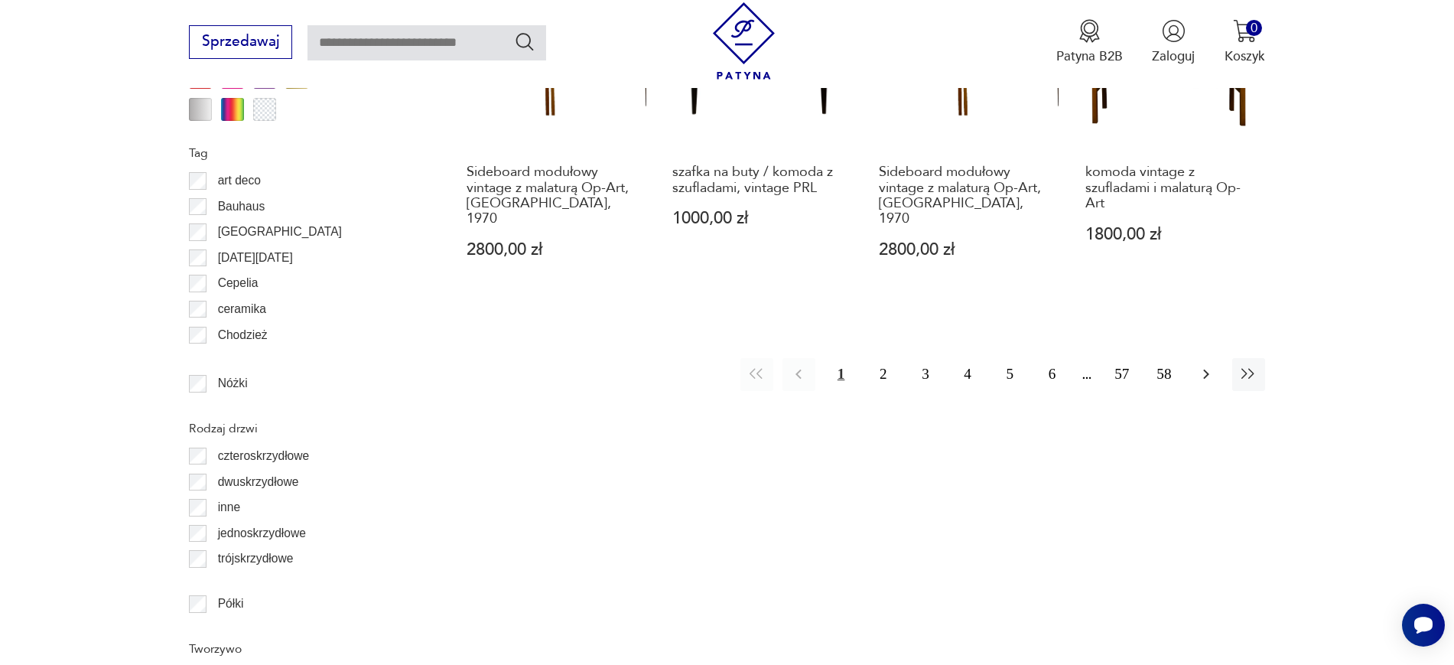
click at [1210, 365] on icon "button" at bounding box center [1206, 374] width 18 height 18
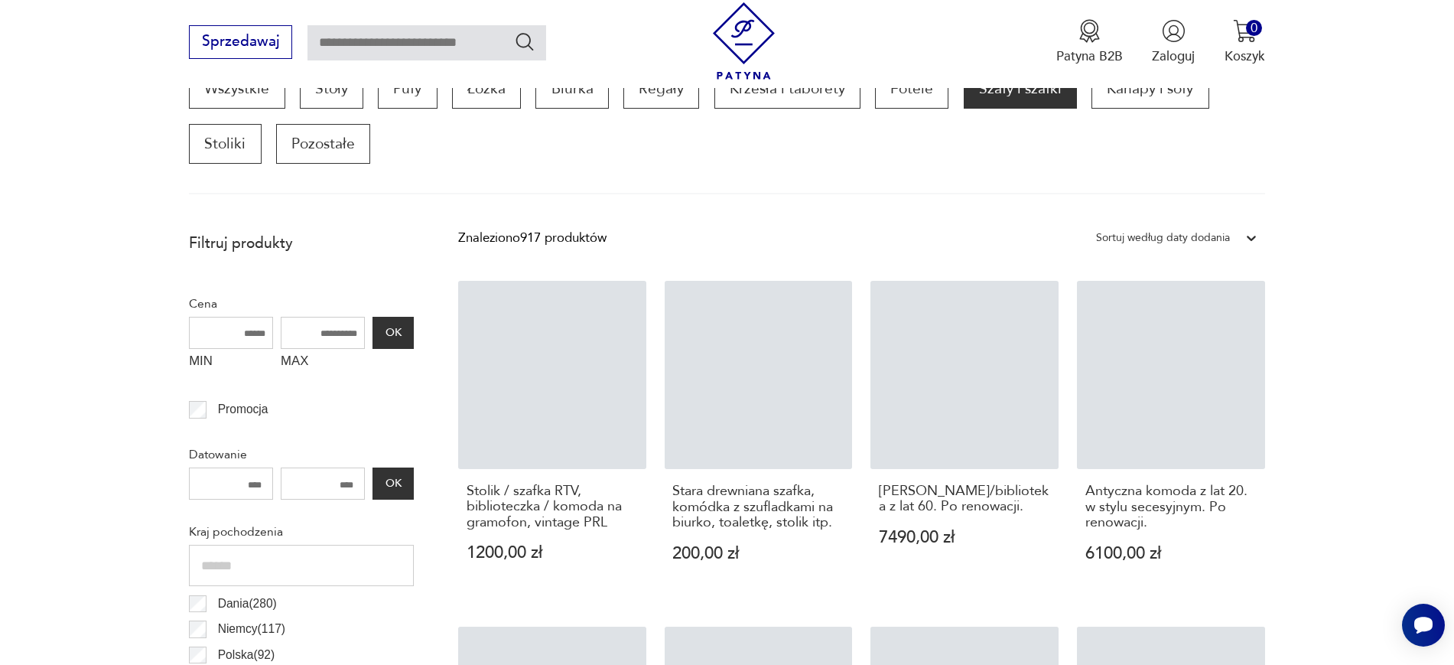
scroll to position [518, 0]
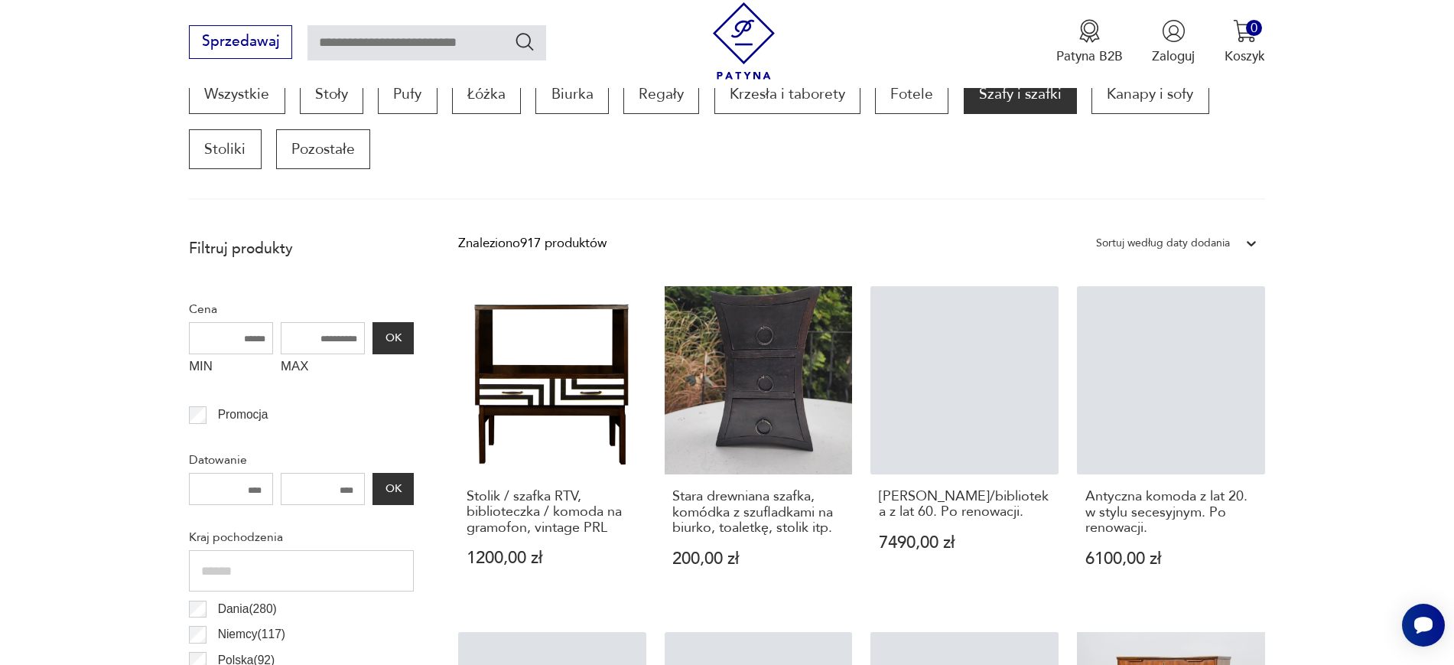
scroll to position [1894, 0]
